Goal: Entertainment & Leisure: Consume media (video, audio)

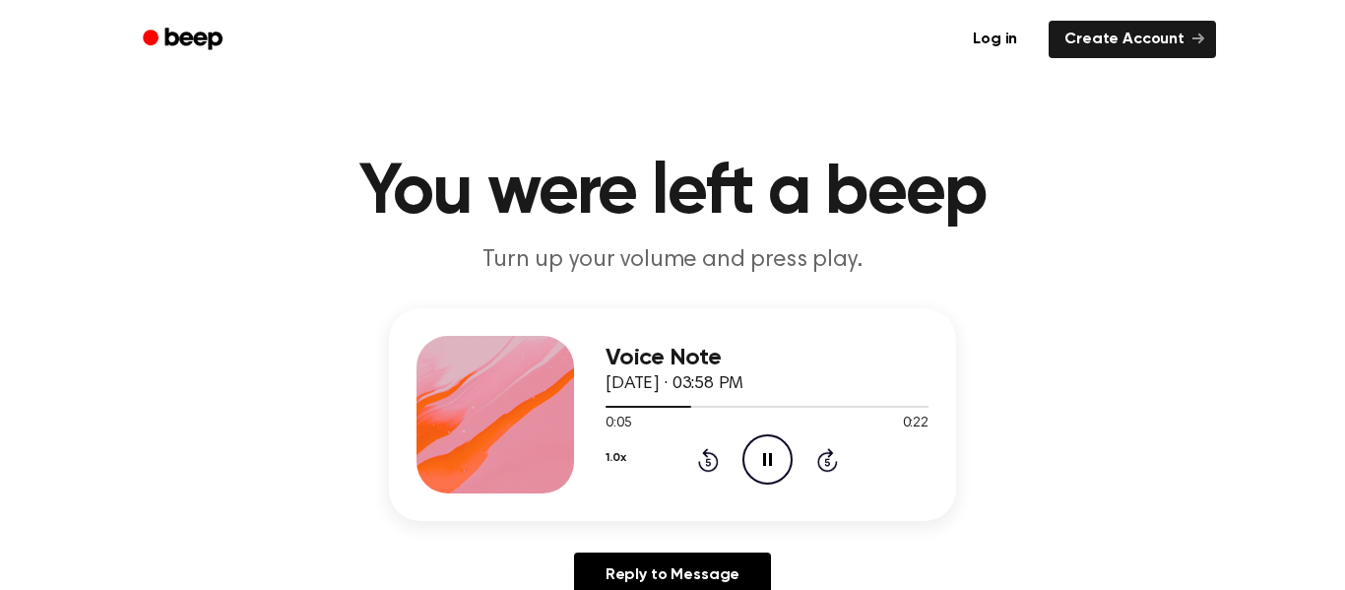
click at [761, 443] on icon "Pause Audio" at bounding box center [767, 459] width 50 height 50
click at [1156, 314] on div "Voice Note [DATE] · 03:58 PM 0:06 0:22 Your browser does not support the [objec…" at bounding box center [672, 460] width 1297 height 305
click at [792, 479] on div "1.0x Rewind 5 seconds Play Audio Skip 5 seconds" at bounding box center [766, 459] width 323 height 50
click at [766, 489] on div "Voice Note [DATE] · 03:58 PM 0:22 0:22 Your browser does not support the [objec…" at bounding box center [766, 414] width 323 height 157
click at [763, 468] on icon "Play Audio" at bounding box center [767, 459] width 50 height 50
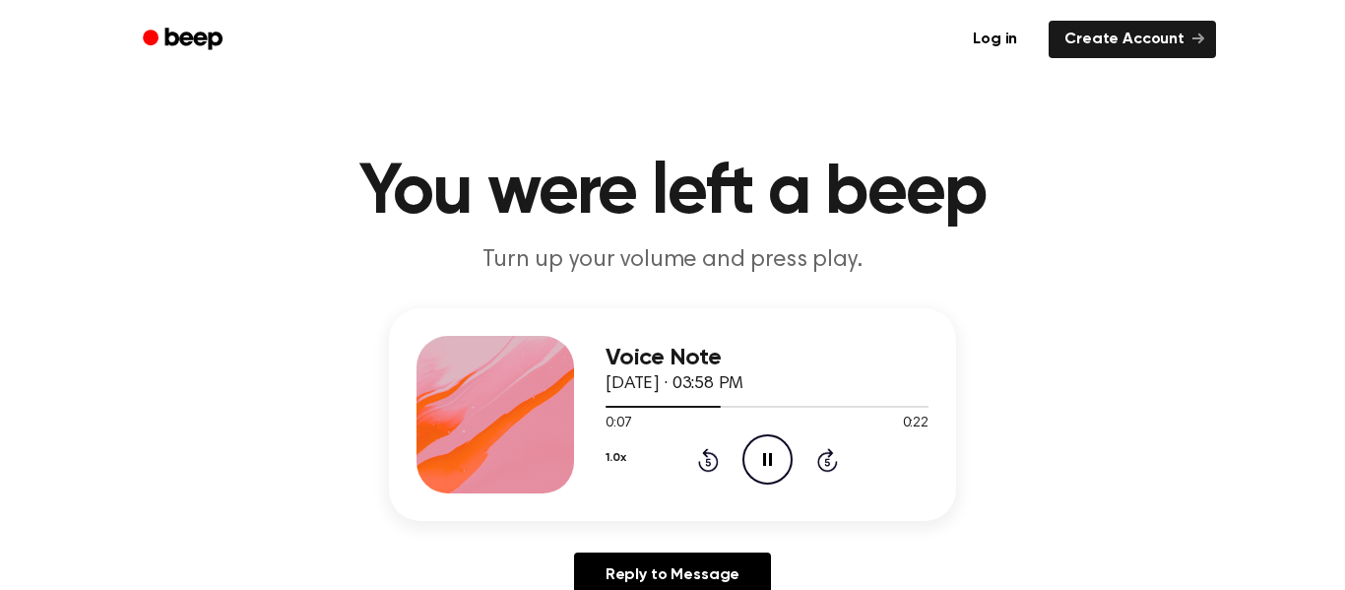
click at [714, 468] on icon at bounding box center [708, 460] width 21 height 24
click at [698, 468] on icon "Rewind 5 seconds" at bounding box center [708, 460] width 22 height 26
click at [706, 460] on icon at bounding box center [707, 462] width 5 height 8
click at [708, 462] on icon at bounding box center [707, 462] width 5 height 8
click at [718, 464] on icon at bounding box center [708, 460] width 21 height 24
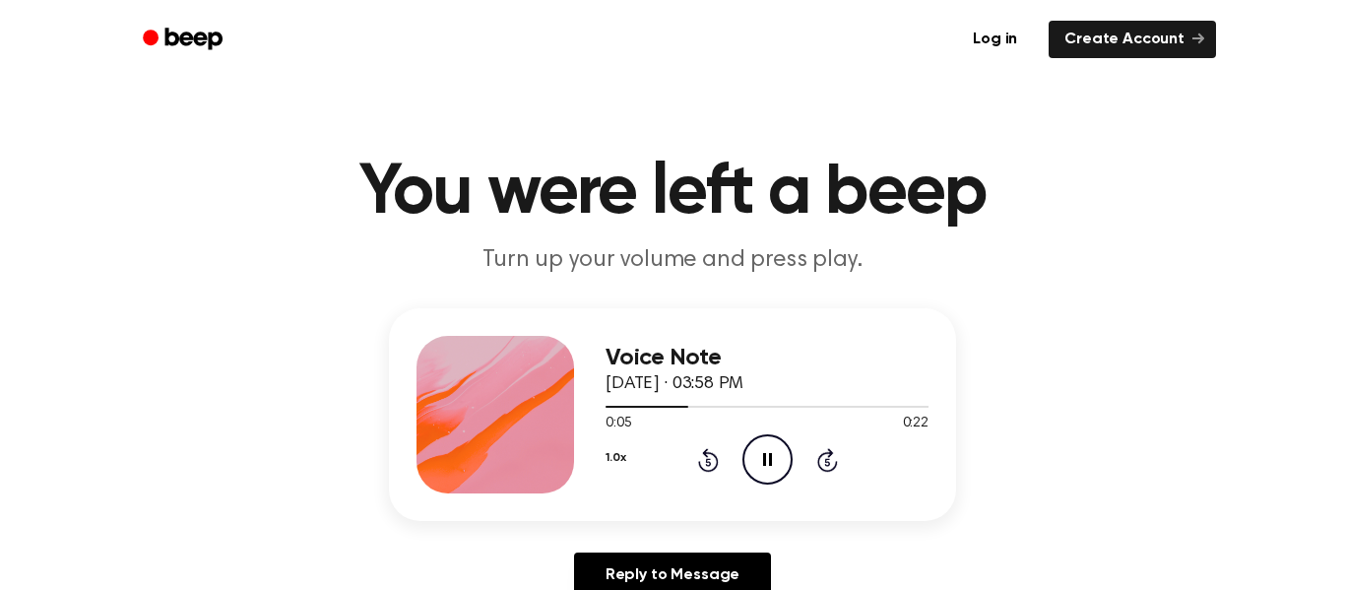
click at [693, 487] on div "Voice Note [DATE] · 03:58 PM 0:05 0:22 Your browser does not support the [objec…" at bounding box center [766, 414] width 323 height 157
click at [710, 465] on icon at bounding box center [707, 462] width 5 height 8
click at [708, 462] on icon at bounding box center [707, 462] width 5 height 8
click at [718, 451] on icon "Rewind 5 seconds" at bounding box center [708, 460] width 22 height 26
click at [714, 461] on icon "Rewind 5 seconds" at bounding box center [708, 460] width 22 height 26
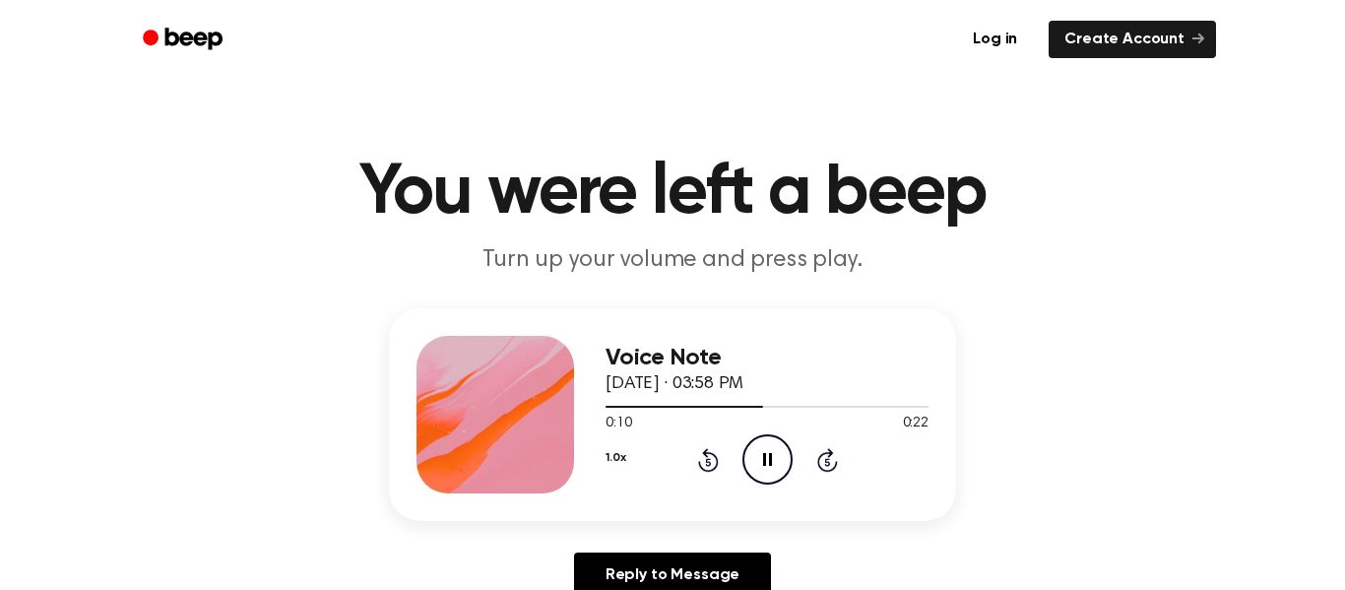
click at [715, 452] on icon "Rewind 5 seconds" at bounding box center [708, 460] width 22 height 26
click at [712, 449] on icon "Rewind 5 seconds" at bounding box center [708, 460] width 22 height 26
click at [715, 453] on icon "Rewind 5 seconds" at bounding box center [708, 460] width 22 height 26
click at [759, 453] on icon "Play Audio" at bounding box center [767, 459] width 50 height 50
click at [756, 468] on icon "Play Audio" at bounding box center [767, 459] width 50 height 50
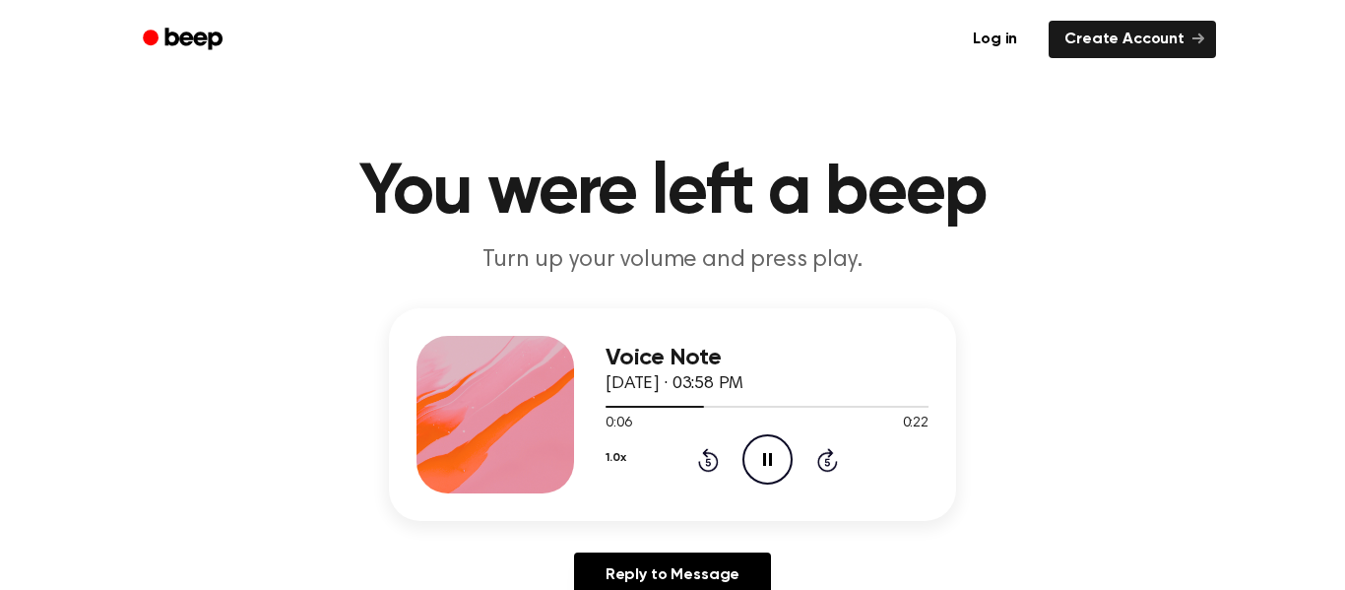
click at [698, 453] on icon "Rewind 5 seconds" at bounding box center [708, 460] width 22 height 26
click at [708, 462] on icon at bounding box center [707, 462] width 5 height 8
click at [709, 455] on icon "Rewind 5 seconds" at bounding box center [708, 460] width 22 height 26
click at [707, 461] on icon "Rewind 5 seconds" at bounding box center [708, 460] width 22 height 26
click at [739, 467] on div "1.0x Rewind 5 seconds Pause Audio Skip 5 seconds" at bounding box center [766, 459] width 323 height 50
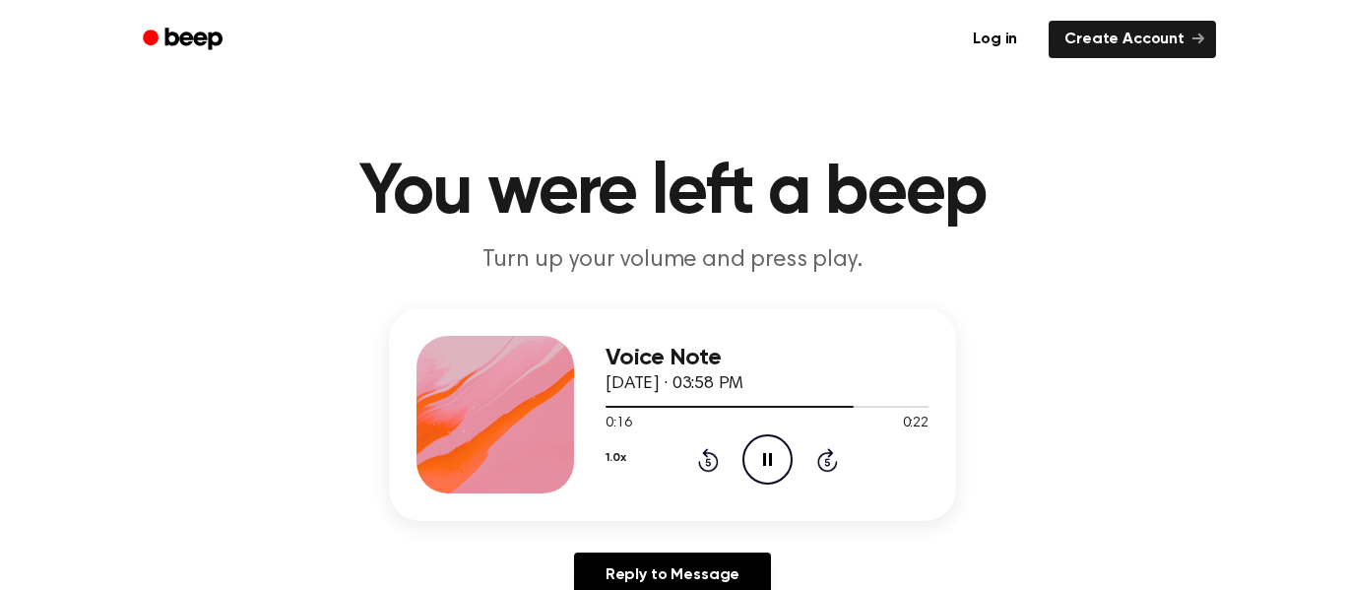
click at [698, 488] on div "Voice Note [DATE] · 03:58 PM 0:16 0:22 Your browser does not support the [objec…" at bounding box center [766, 414] width 323 height 157
click at [707, 465] on icon at bounding box center [707, 462] width 5 height 8
click at [709, 464] on icon "Rewind 5 seconds" at bounding box center [708, 460] width 22 height 26
click at [708, 462] on icon at bounding box center [707, 462] width 5 height 8
